Goal: Task Accomplishment & Management: Manage account settings

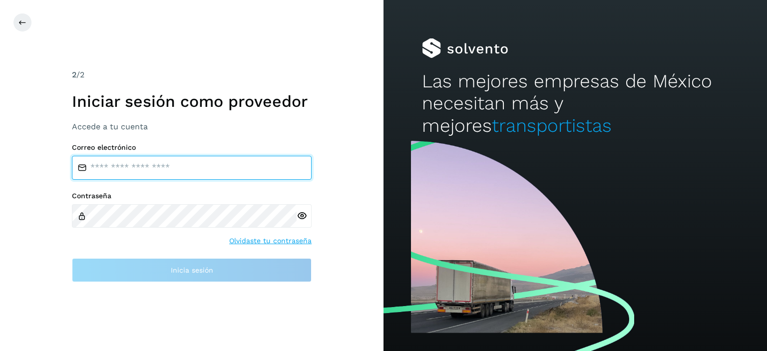
click at [163, 169] on input "email" at bounding box center [192, 168] width 240 height 24
type input "**********"
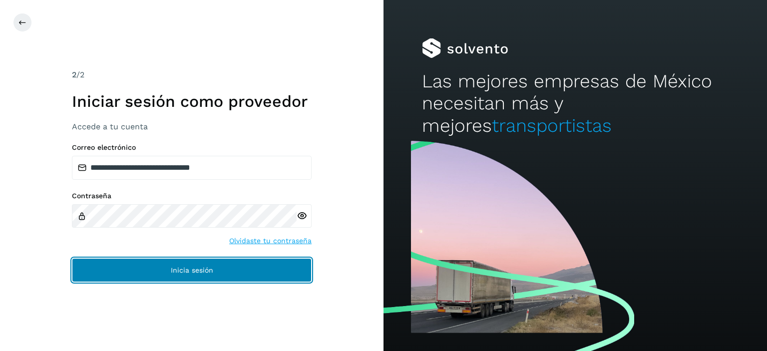
click at [177, 272] on span "Inicia sesión" at bounding box center [192, 270] width 42 height 7
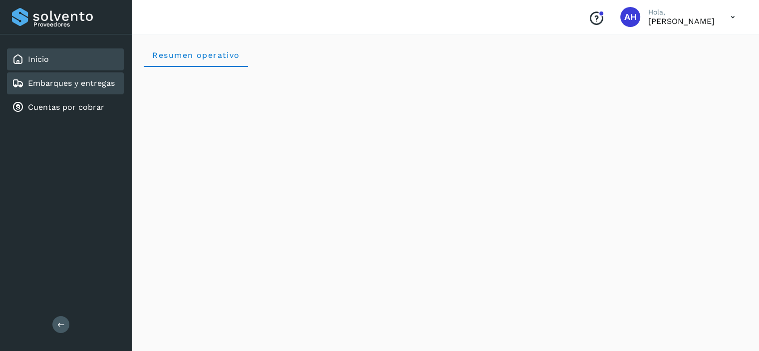
click at [52, 88] on div "Embarques y entregas" at bounding box center [63, 83] width 103 height 12
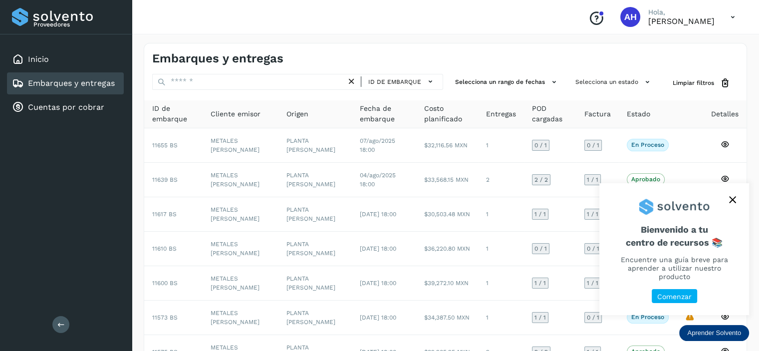
click at [735, 207] on button "close," at bounding box center [732, 199] width 15 height 15
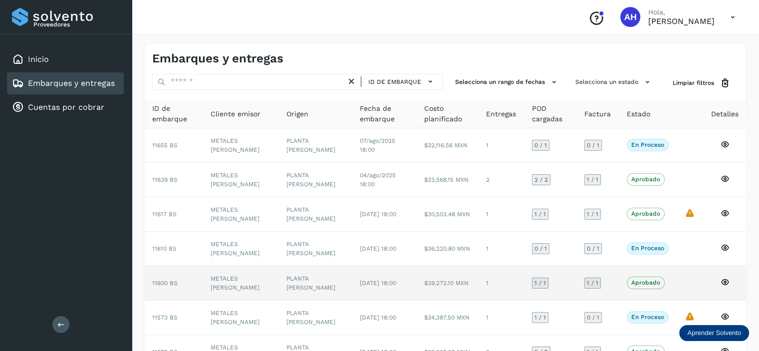
scroll to position [150, 0]
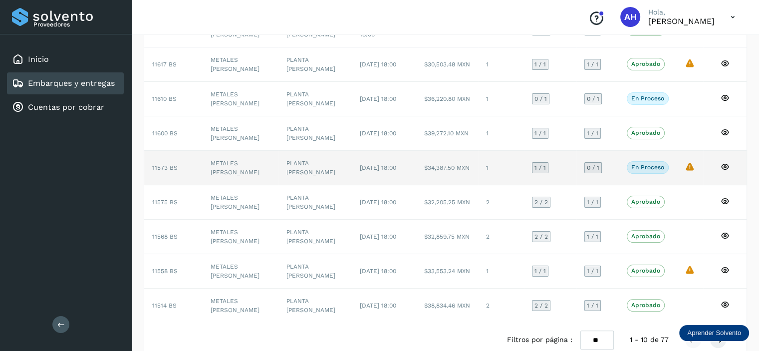
click at [167, 166] on span "11573 BS" at bounding box center [164, 167] width 25 height 7
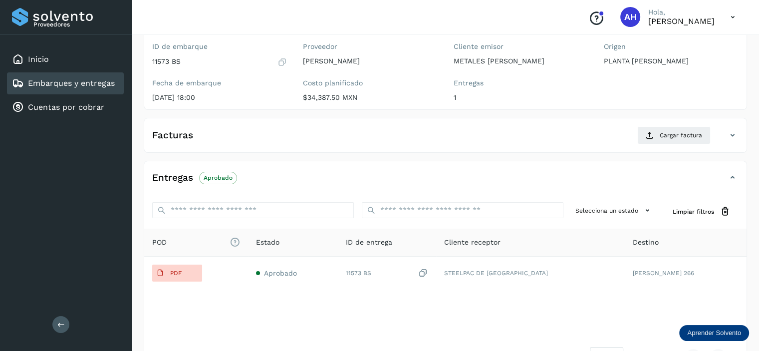
scroll to position [150, 0]
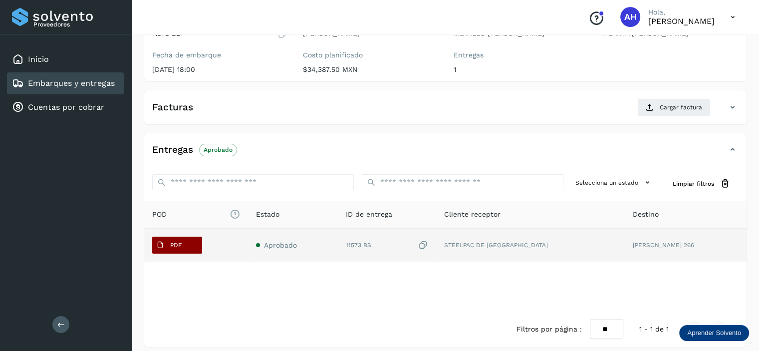
click at [183, 242] on span "PDF" at bounding box center [168, 245] width 33 height 16
click at [193, 244] on button "PDF" at bounding box center [177, 245] width 50 height 17
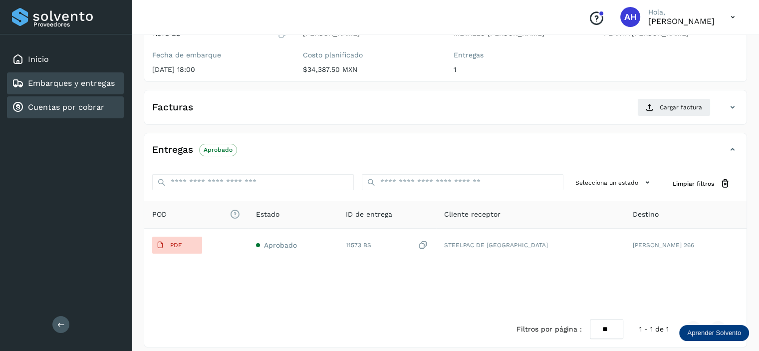
click at [78, 104] on link "Cuentas por cobrar" at bounding box center [66, 106] width 76 height 9
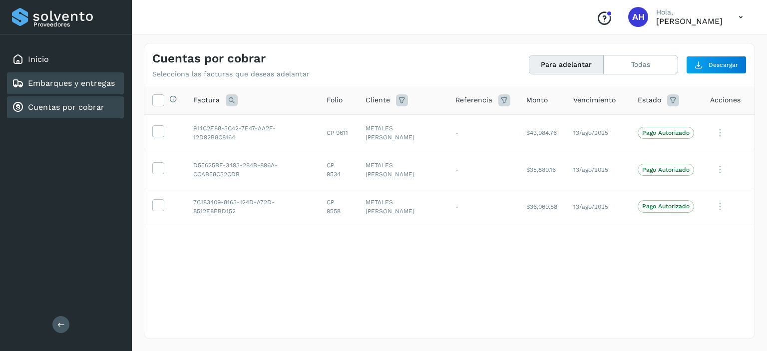
click at [55, 85] on link "Embarques y entregas" at bounding box center [71, 82] width 87 height 9
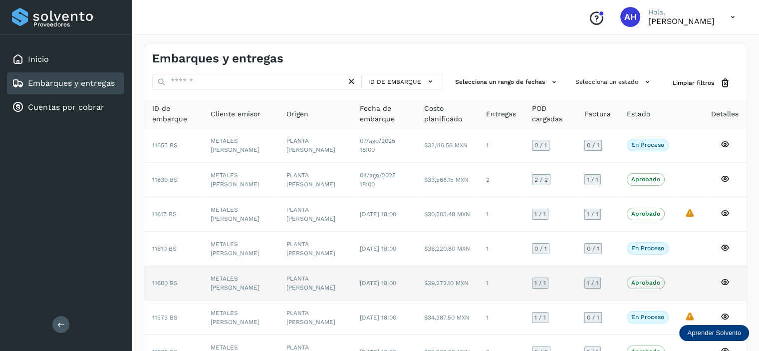
scroll to position [150, 0]
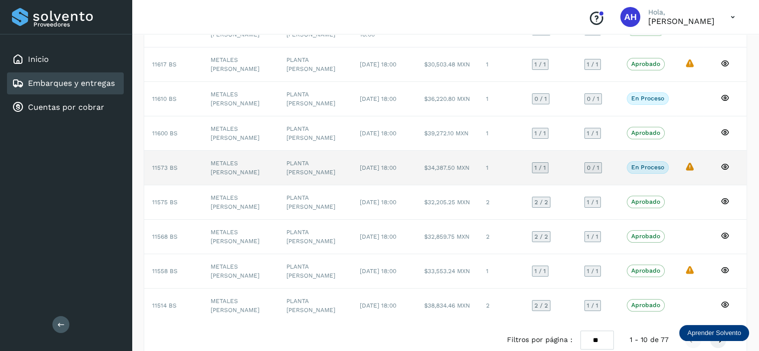
click at [164, 169] on span "11573 BS" at bounding box center [164, 167] width 25 height 7
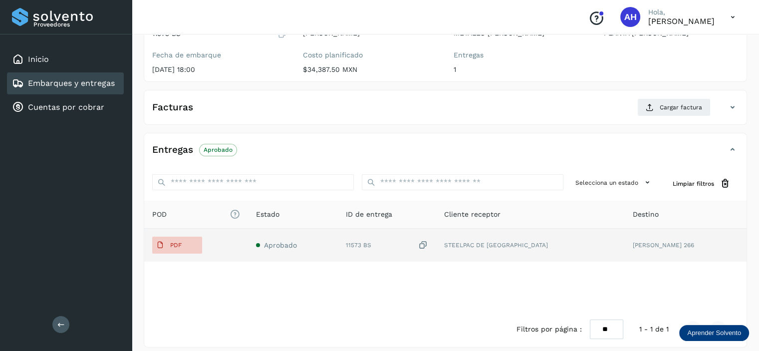
scroll to position [100, 0]
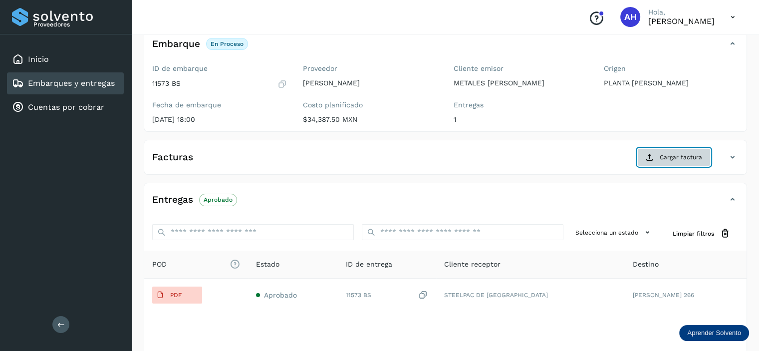
click at [701, 155] on span "Cargar factura" at bounding box center [681, 157] width 42 height 9
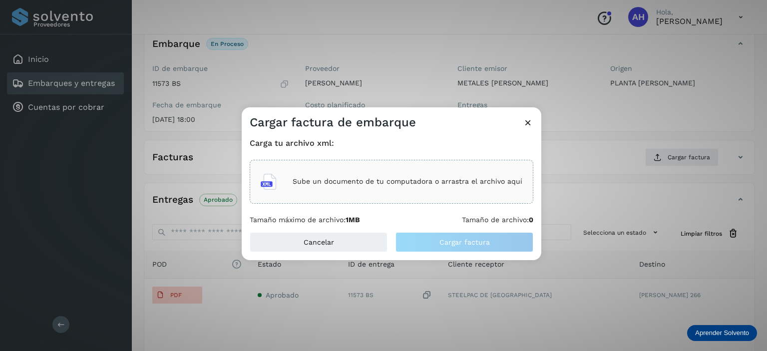
click at [455, 181] on p "Sube un documento de tu computadora o arrastra el archivo aquí" at bounding box center [408, 181] width 230 height 8
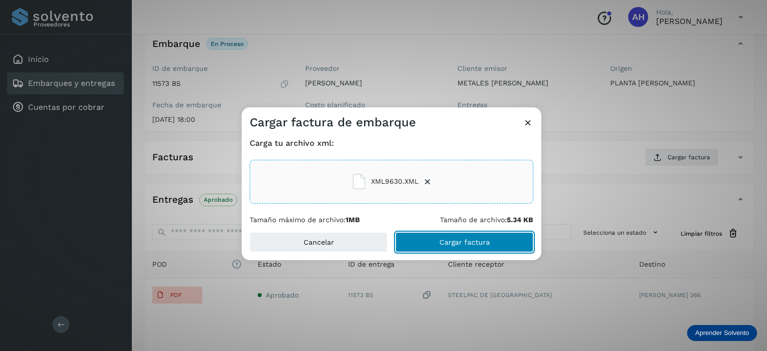
click at [478, 241] on span "Cargar factura" at bounding box center [464, 242] width 50 height 7
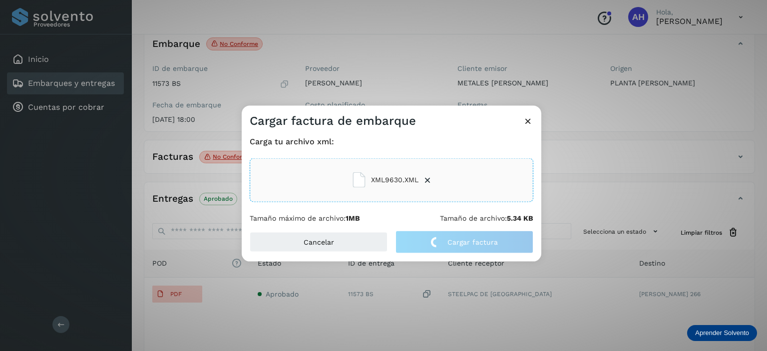
click at [614, 119] on div "Cargar factura de embarque Carga tu archivo xml: XML9630.XML Tamaño máximo de a…" at bounding box center [383, 175] width 767 height 351
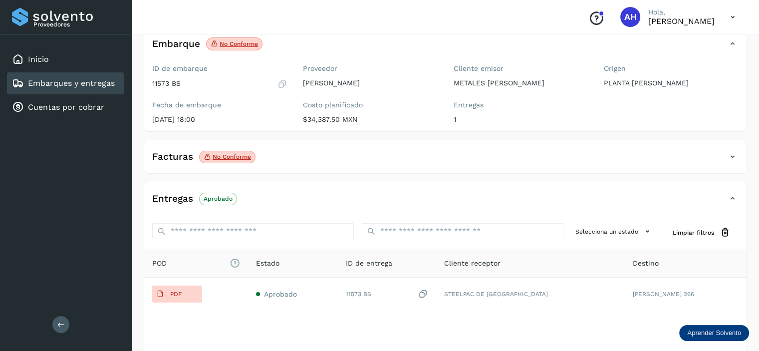
scroll to position [156, 0]
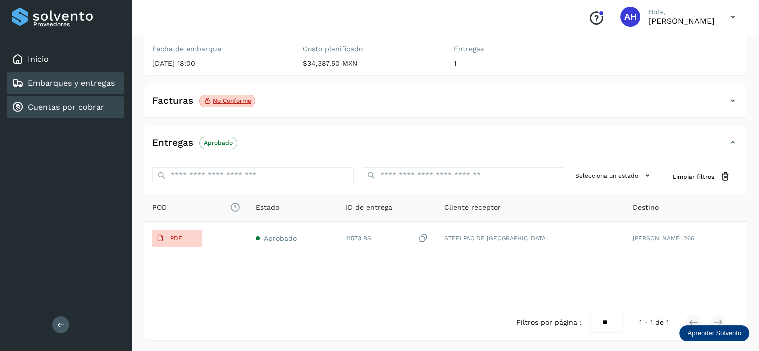
click at [66, 103] on link "Cuentas por cobrar" at bounding box center [66, 106] width 76 height 9
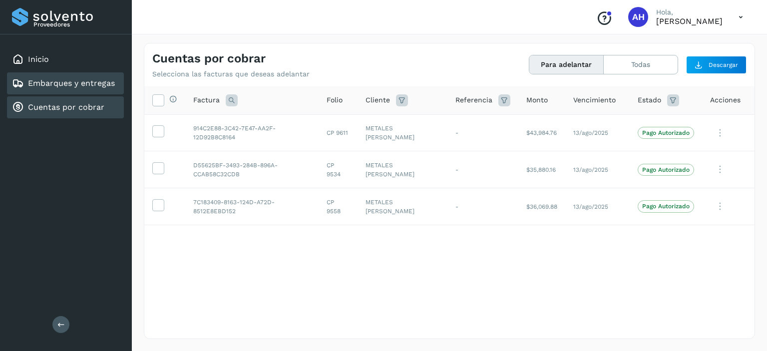
click at [70, 88] on div "Embarques y entregas" at bounding box center [63, 83] width 103 height 12
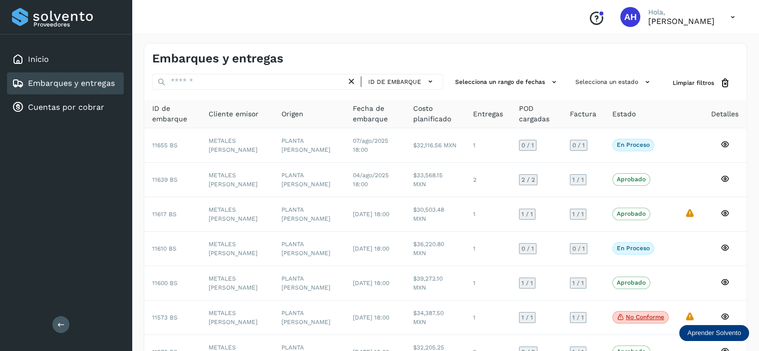
scroll to position [100, 0]
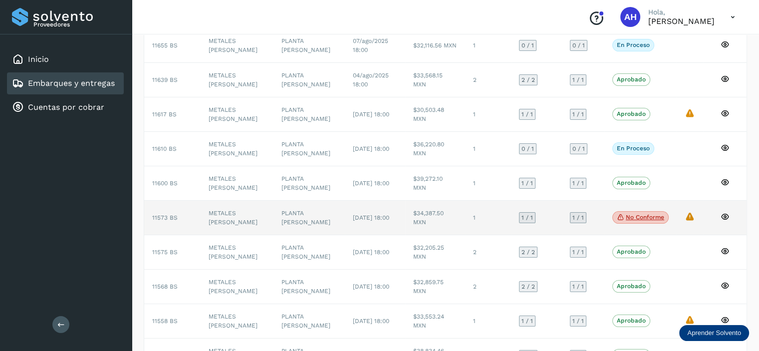
click at [171, 216] on span "11573 BS" at bounding box center [164, 217] width 25 height 7
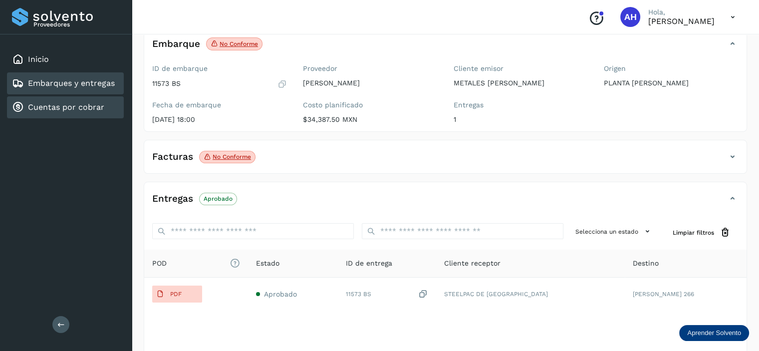
click at [59, 106] on link "Cuentas por cobrar" at bounding box center [66, 106] width 76 height 9
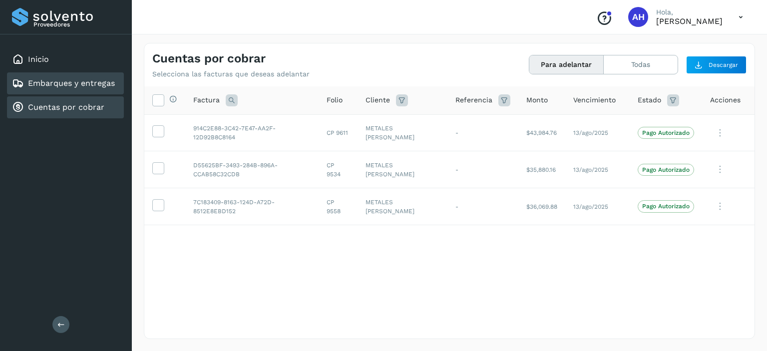
click at [79, 87] on link "Embarques y entregas" at bounding box center [71, 82] width 87 height 9
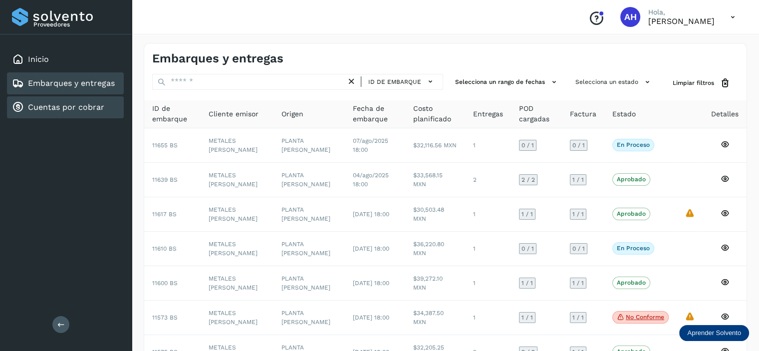
click at [37, 101] on div "Cuentas por cobrar" at bounding box center [58, 107] width 92 height 12
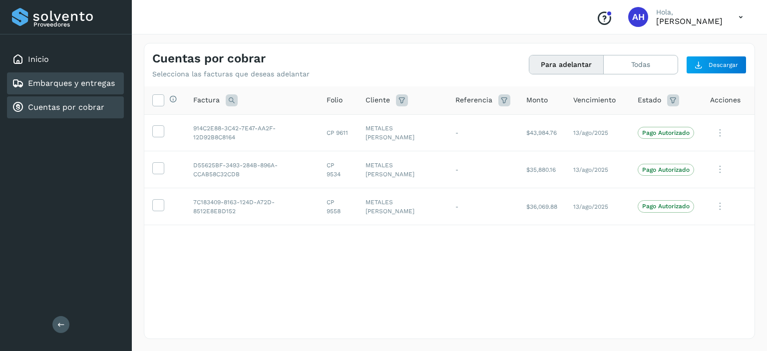
click at [39, 87] on div "Embarques y entregas" at bounding box center [63, 83] width 103 height 12
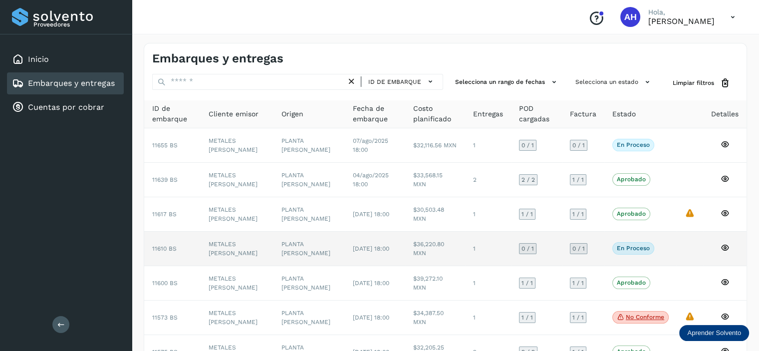
click at [162, 253] on td "11610 BS" at bounding box center [172, 249] width 56 height 34
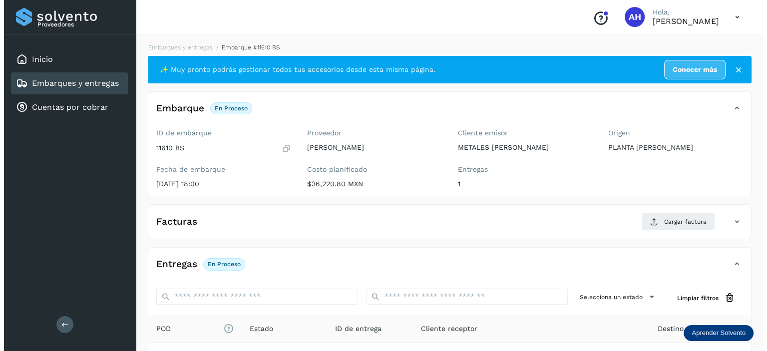
scroll to position [122, 0]
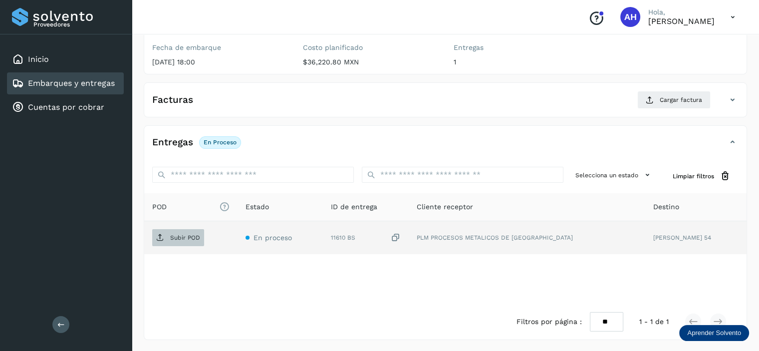
click at [194, 240] on p "Subir POD" at bounding box center [185, 237] width 30 height 7
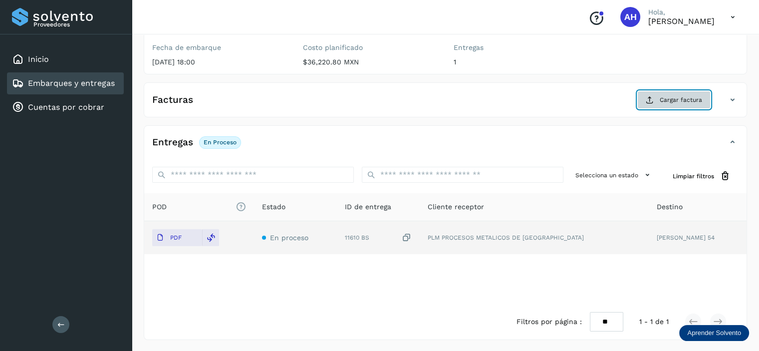
click at [675, 101] on span "Cargar factura" at bounding box center [681, 99] width 42 height 9
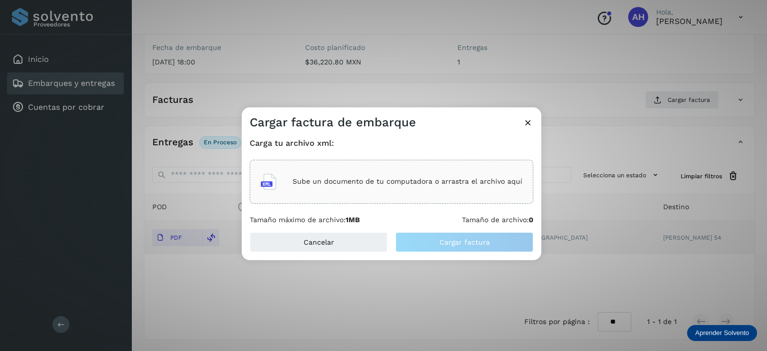
click at [380, 186] on div "Sube un documento de tu computadora o arrastra el archivo aquí" at bounding box center [392, 181] width 262 height 27
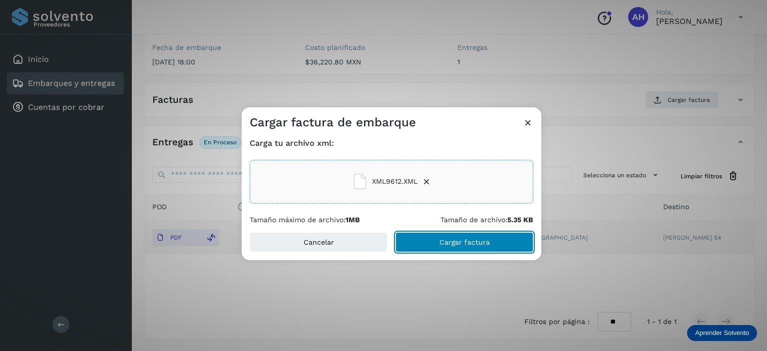
click at [455, 241] on span "Cargar factura" at bounding box center [464, 242] width 50 height 7
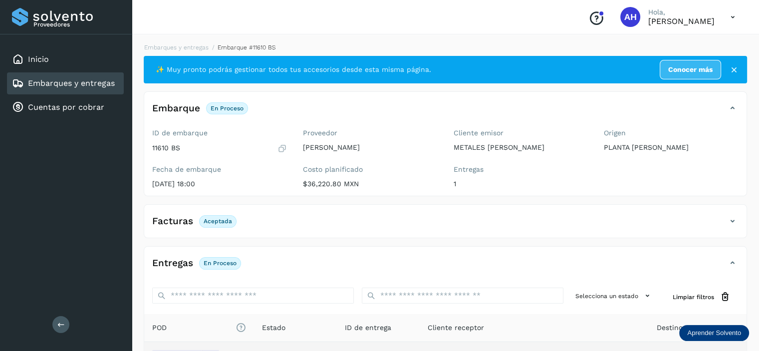
scroll to position [121, 0]
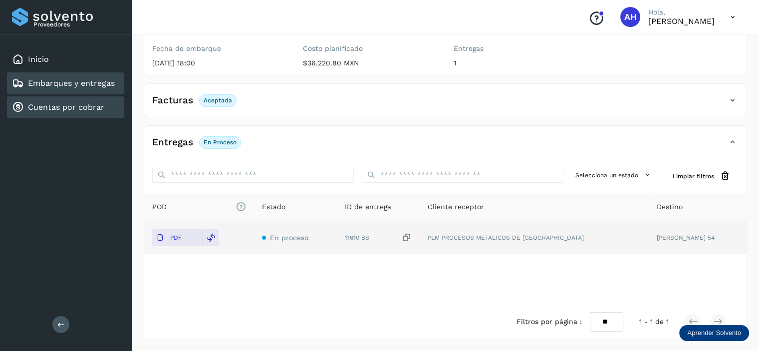
click at [62, 102] on link "Cuentas por cobrar" at bounding box center [66, 106] width 76 height 9
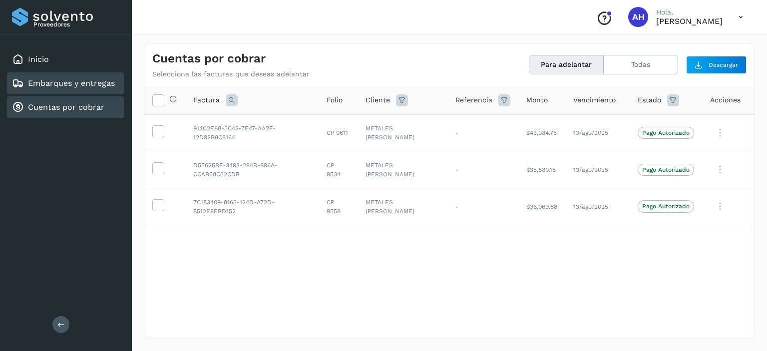
click at [62, 89] on div "Embarques y entregas" at bounding box center [65, 83] width 117 height 22
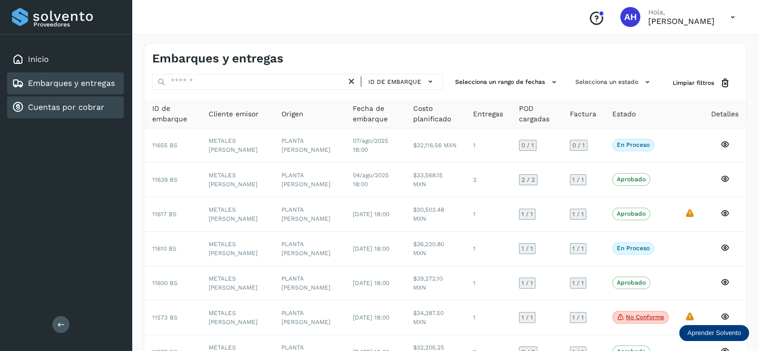
click at [74, 103] on link "Cuentas por cobrar" at bounding box center [66, 106] width 76 height 9
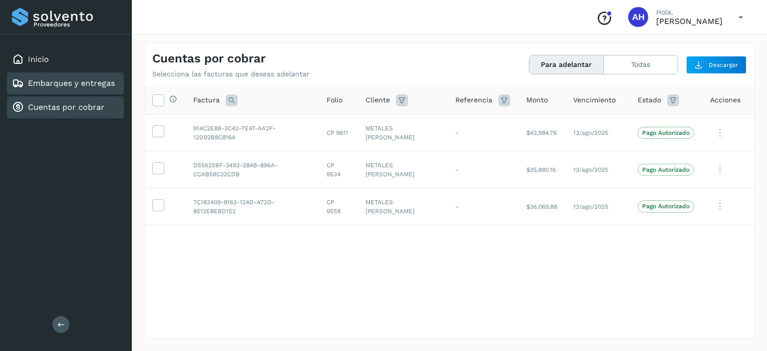
click at [83, 84] on link "Embarques y entregas" at bounding box center [71, 82] width 87 height 9
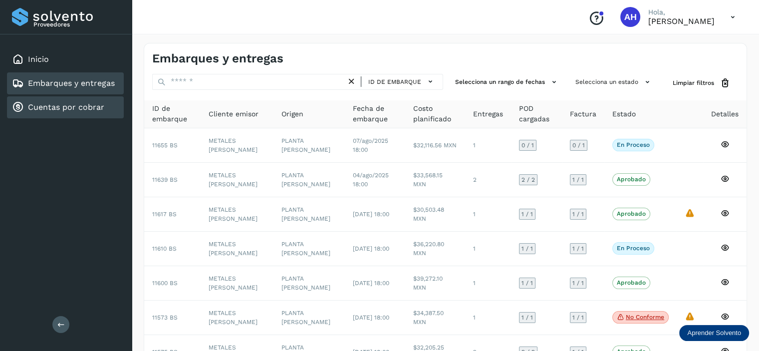
click at [82, 111] on div "Cuentas por cobrar" at bounding box center [58, 107] width 92 height 12
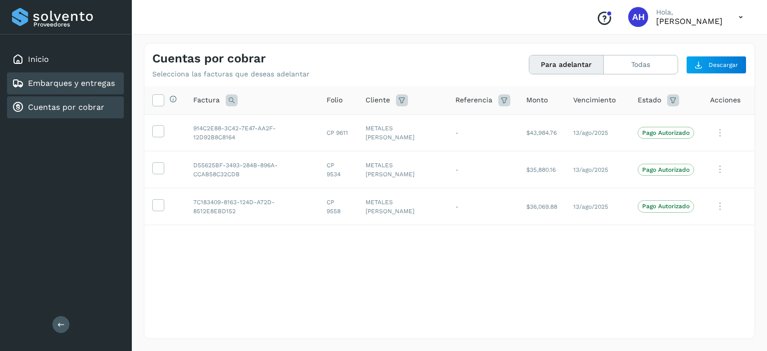
click at [82, 85] on link "Embarques y entregas" at bounding box center [71, 82] width 87 height 9
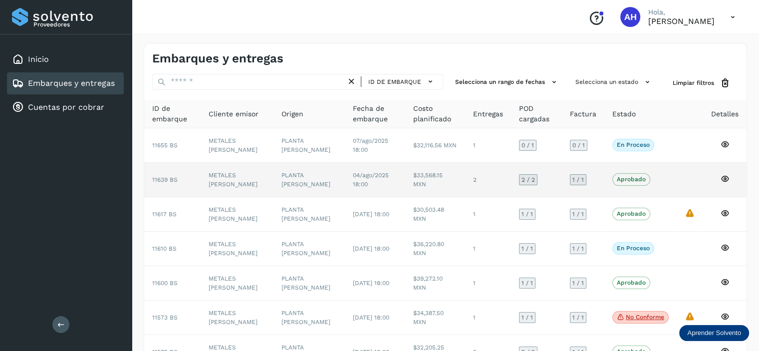
click at [167, 181] on span "11639 BS" at bounding box center [164, 179] width 25 height 7
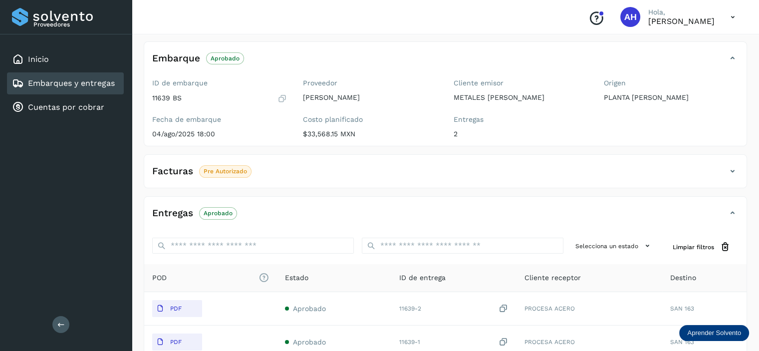
scroll to position [100, 0]
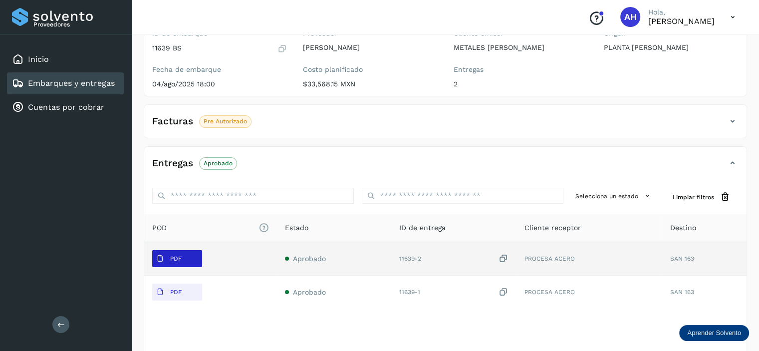
click at [184, 260] on span "PDF" at bounding box center [168, 259] width 33 height 16
click at [184, 254] on span "PDF" at bounding box center [168, 259] width 33 height 16
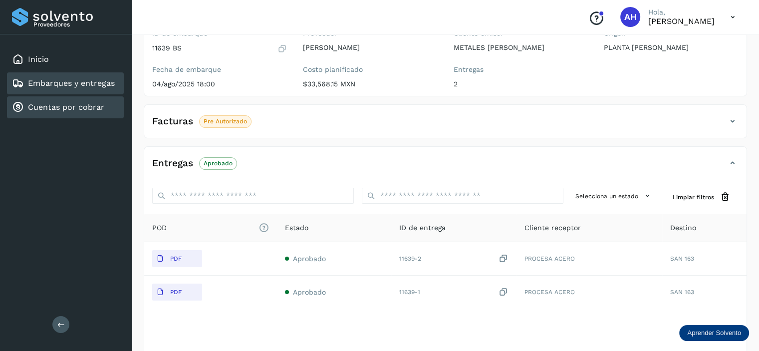
click at [107, 109] on div "Cuentas por cobrar" at bounding box center [65, 107] width 117 height 22
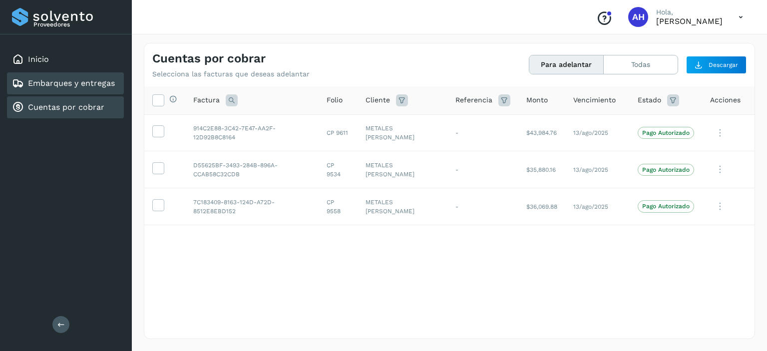
click at [91, 87] on div "Embarques y entregas" at bounding box center [63, 83] width 103 height 12
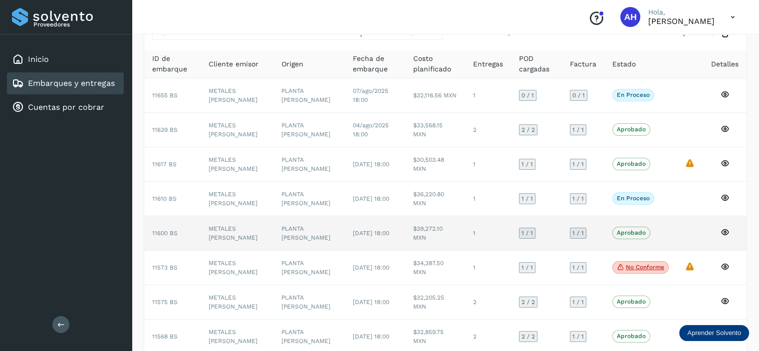
scroll to position [150, 0]
